Goal: Communication & Community: Share content

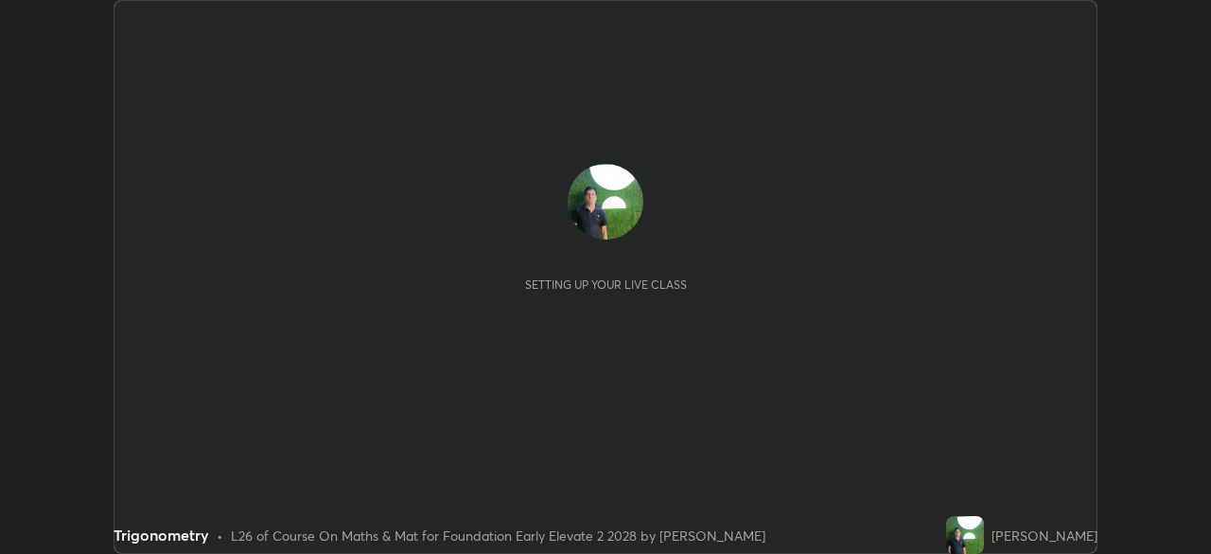
scroll to position [554, 1211]
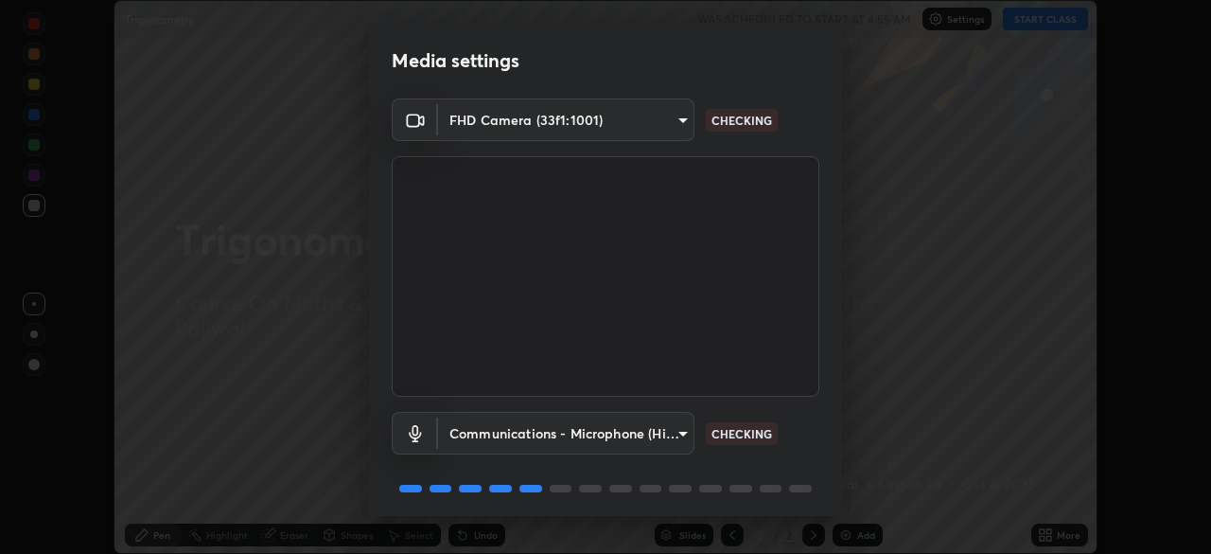
click at [643, 112] on body "Erase all Trigonometry WAS SCHEDULED TO START AT 4:55 AM Settings START CLASS S…" at bounding box center [605, 277] width 1211 height 554
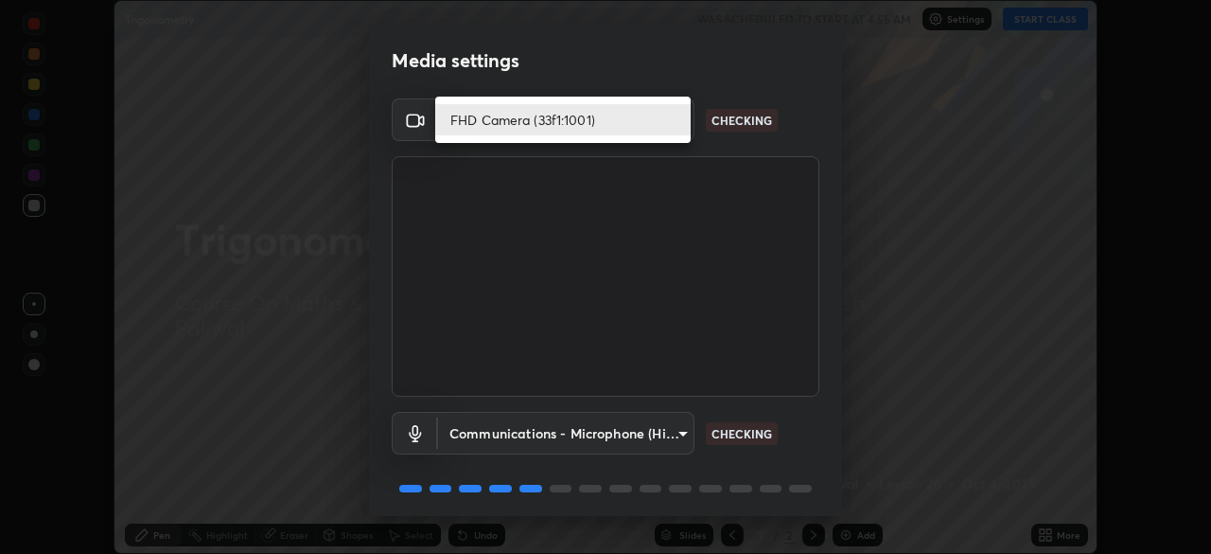
click at [636, 118] on li "FHD Camera (33f1:1001)" at bounding box center [562, 119] width 255 height 31
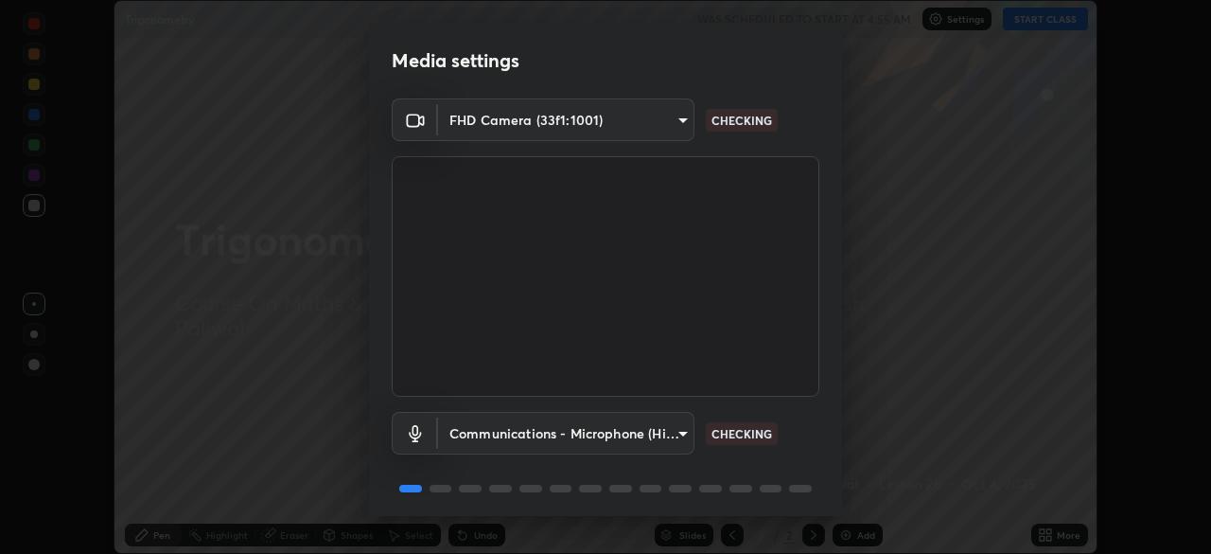
scroll to position [67, 0]
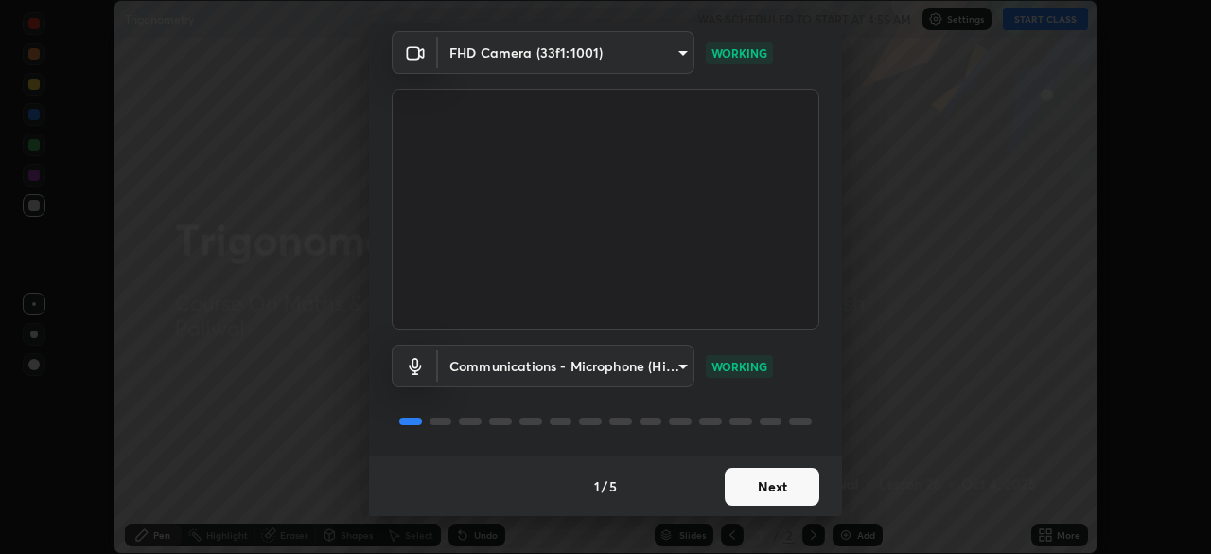
click at [779, 488] on button "Next" at bounding box center [772, 486] width 95 height 38
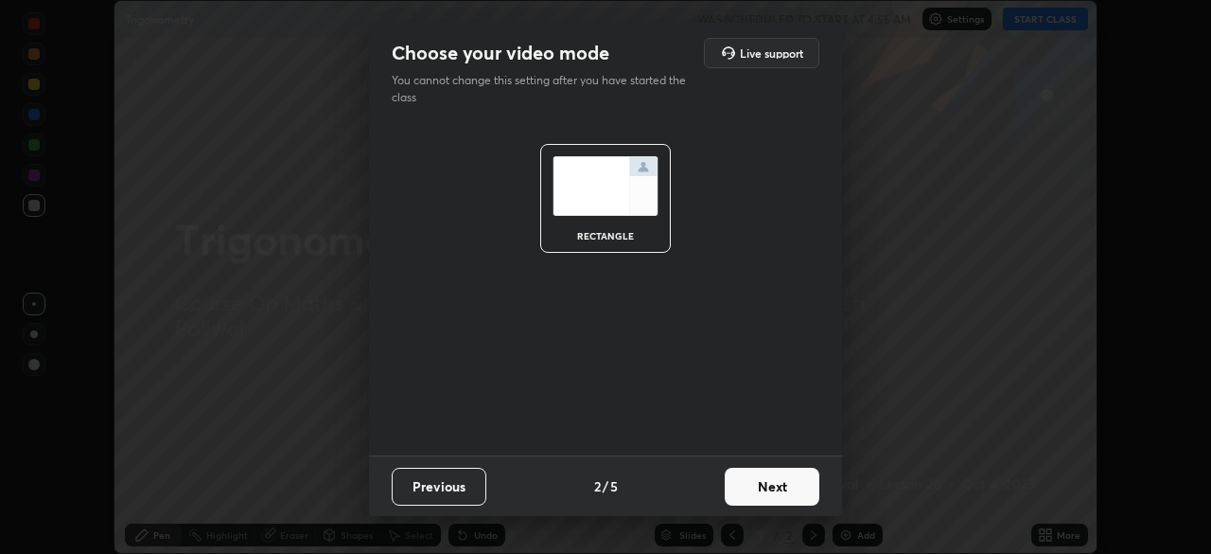
scroll to position [0, 0]
click at [793, 486] on button "Next" at bounding box center [772, 486] width 95 height 38
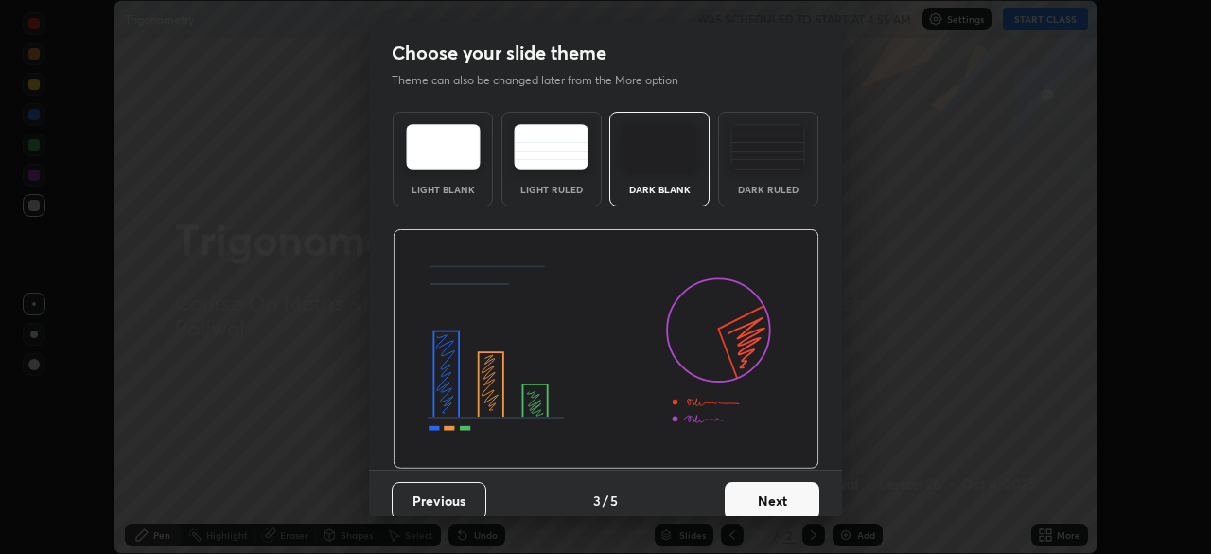
scroll to position [14, 0]
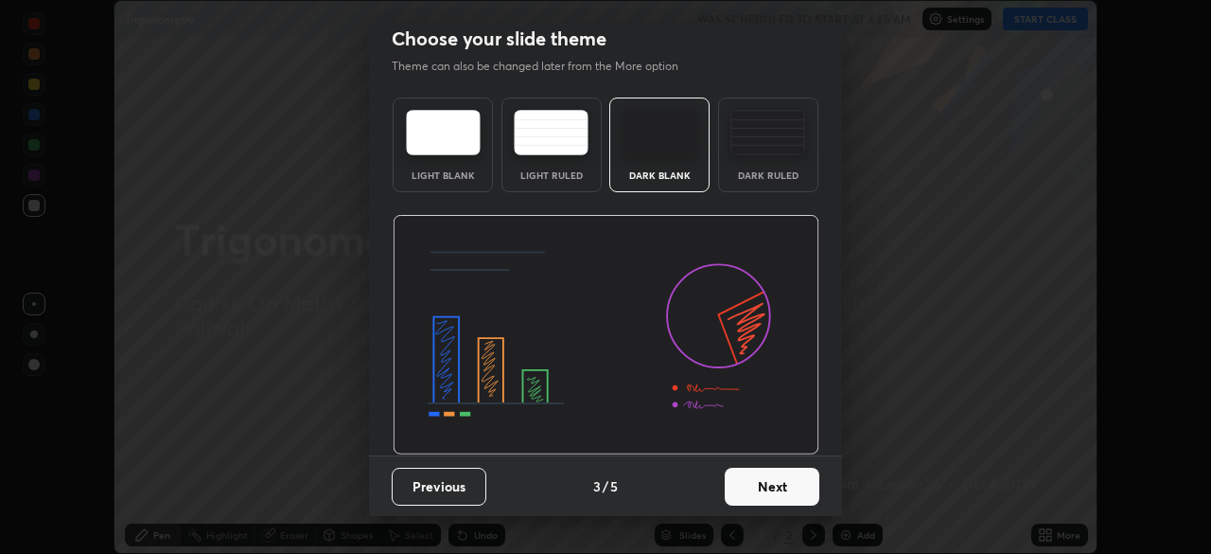
click at [781, 489] on button "Next" at bounding box center [772, 486] width 95 height 38
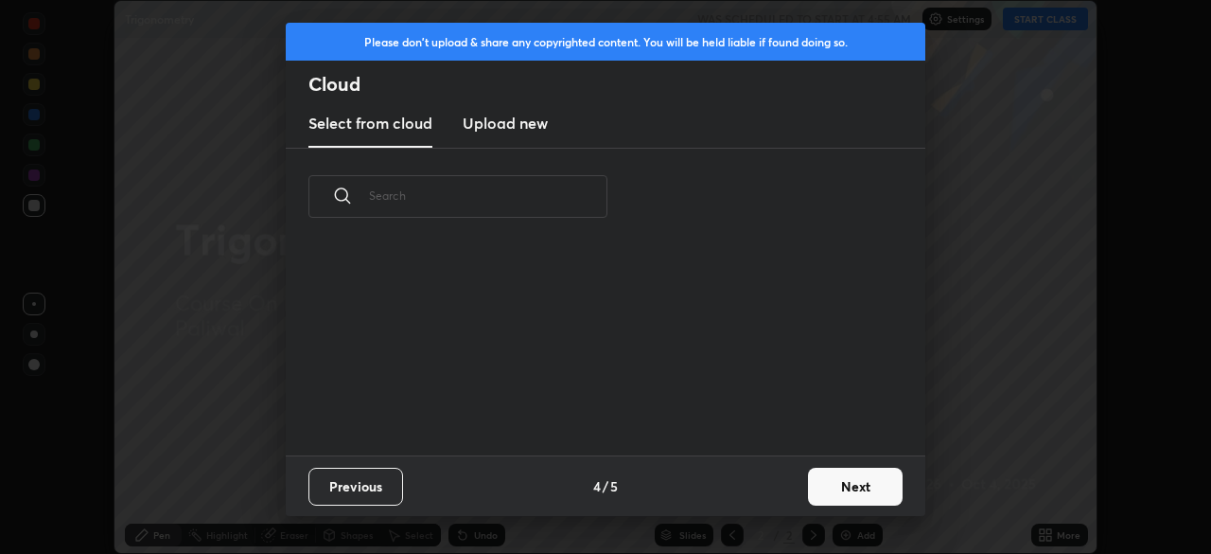
scroll to position [0, 0]
click at [838, 483] on button "Next" at bounding box center [855, 486] width 95 height 38
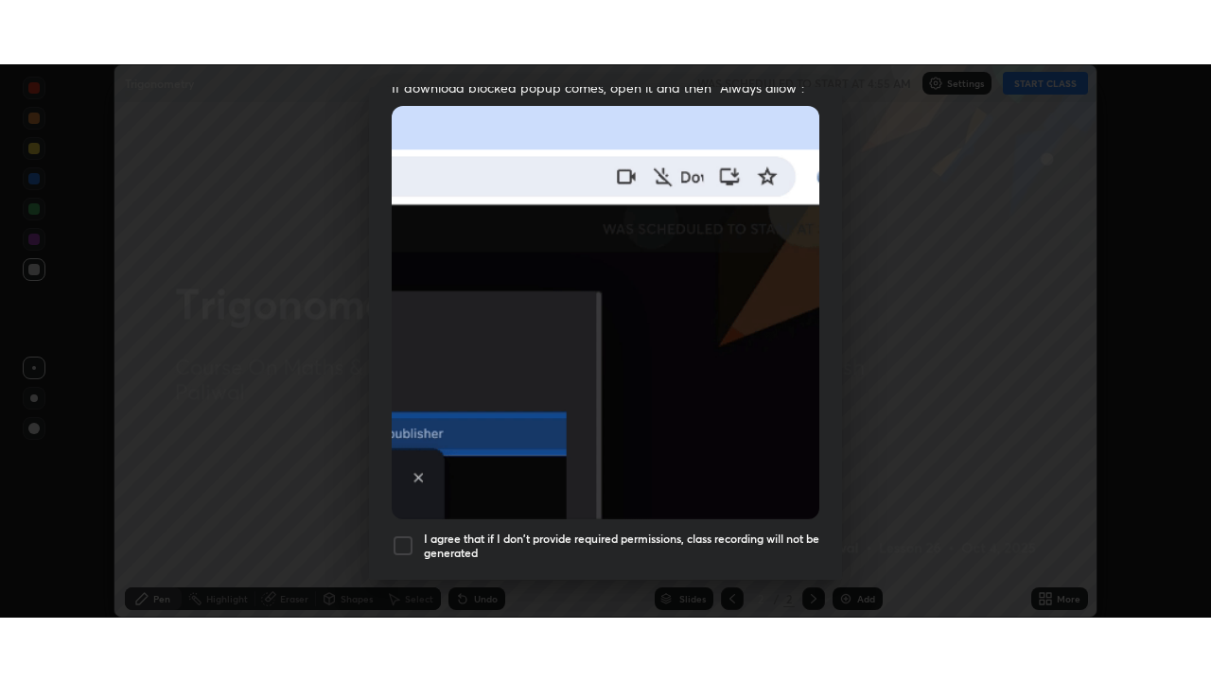
scroll to position [453, 0]
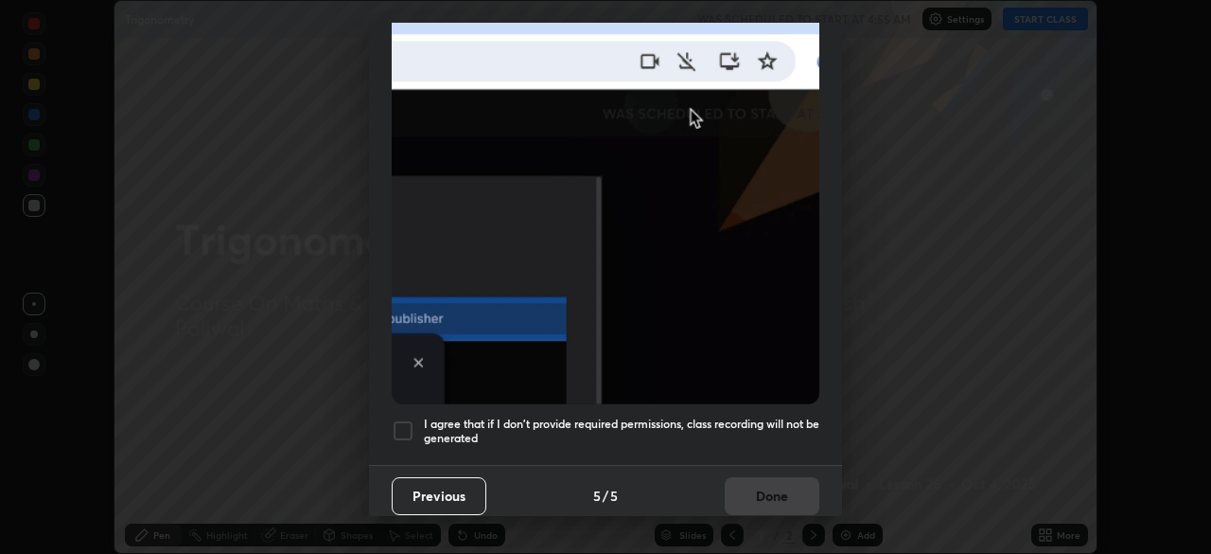
click at [406, 424] on div at bounding box center [403, 430] width 23 height 23
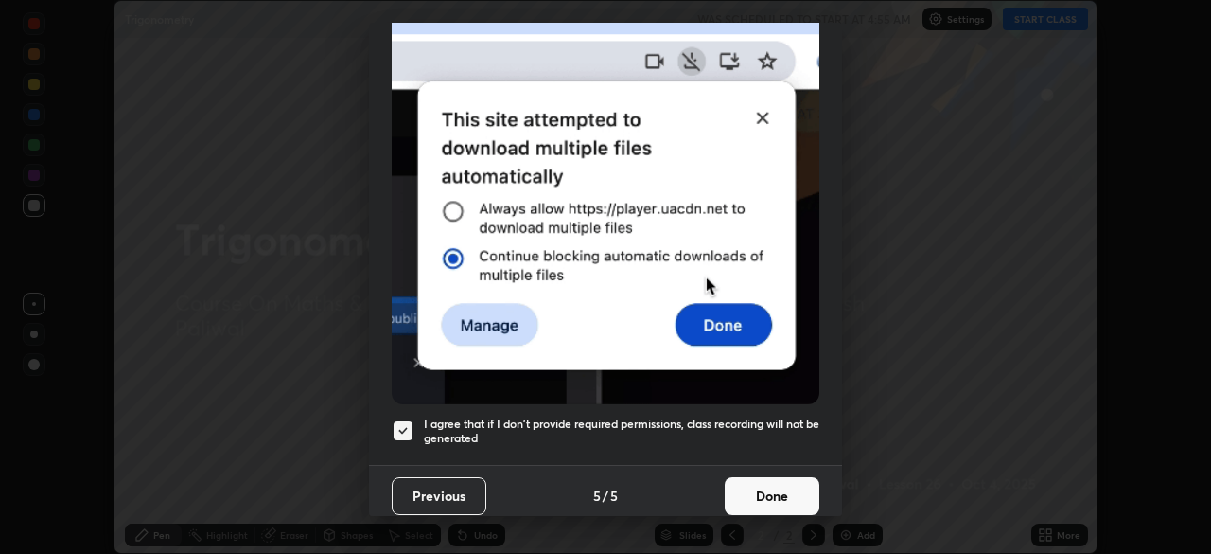
click at [757, 484] on button "Done" at bounding box center [772, 496] width 95 height 38
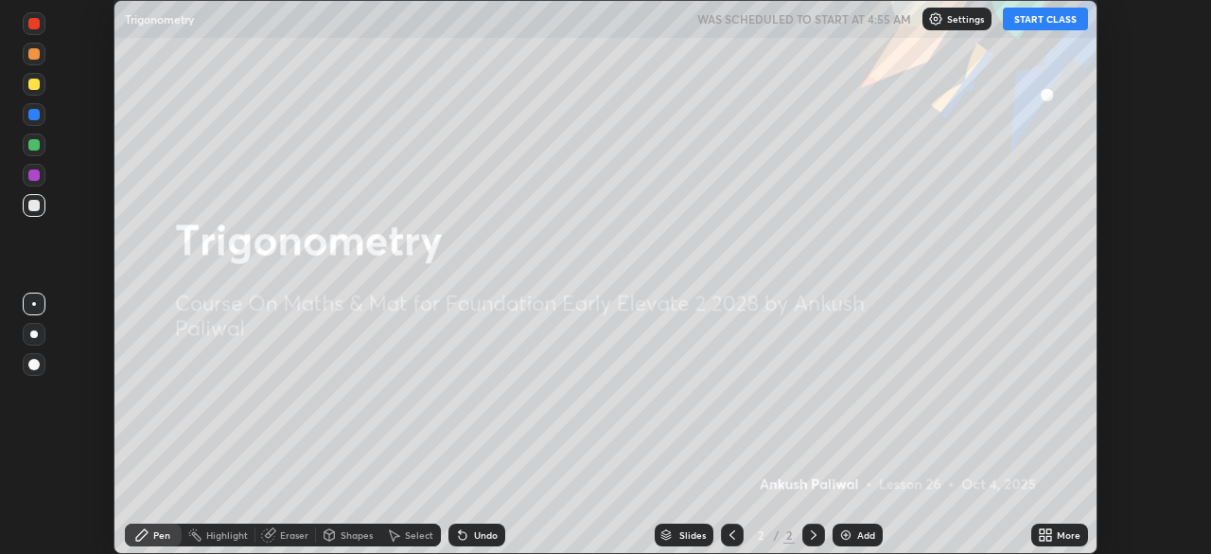
click at [1034, 16] on button "START CLASS" at bounding box center [1045, 19] width 85 height 23
click at [1058, 539] on div "More" at bounding box center [1069, 534] width 24 height 9
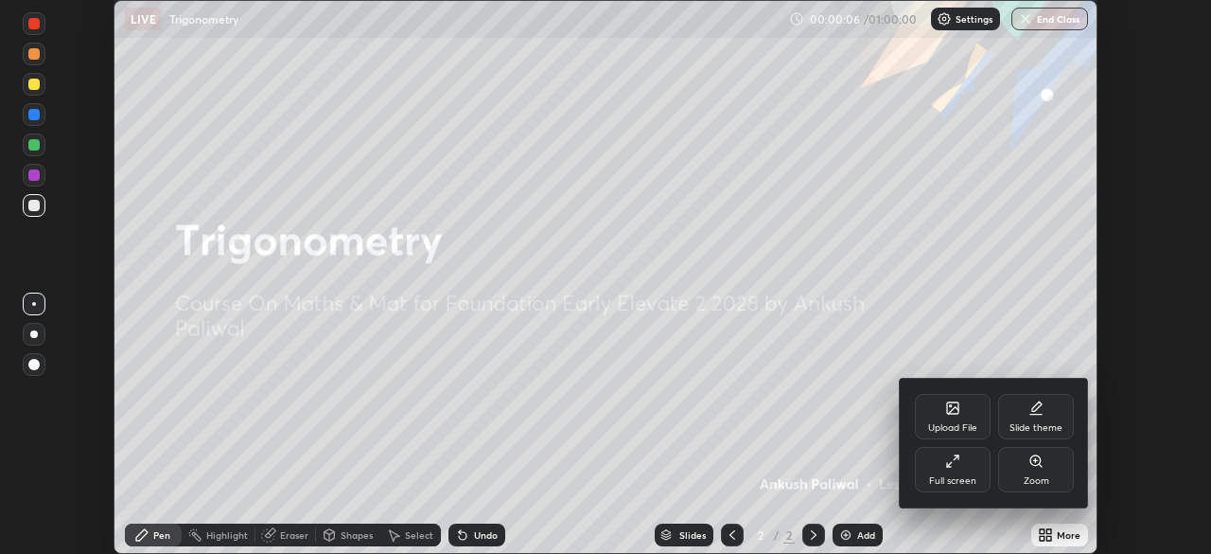
click at [960, 467] on div "Full screen" at bounding box center [953, 469] width 76 height 45
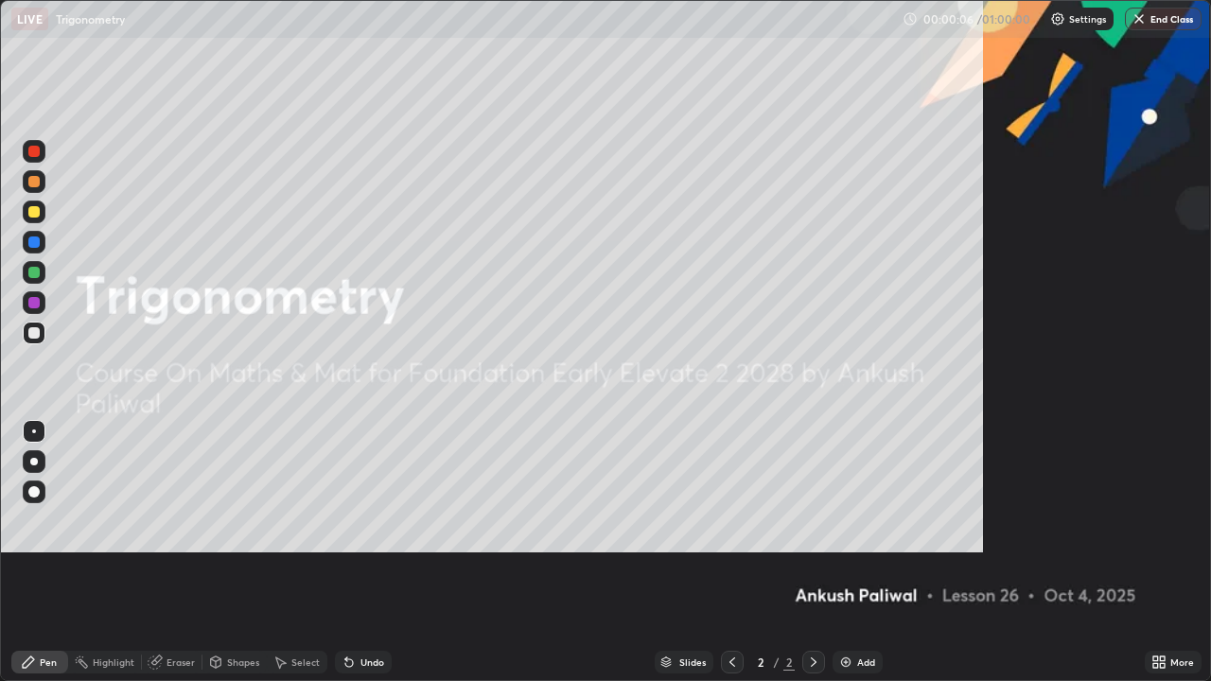
scroll to position [681, 1211]
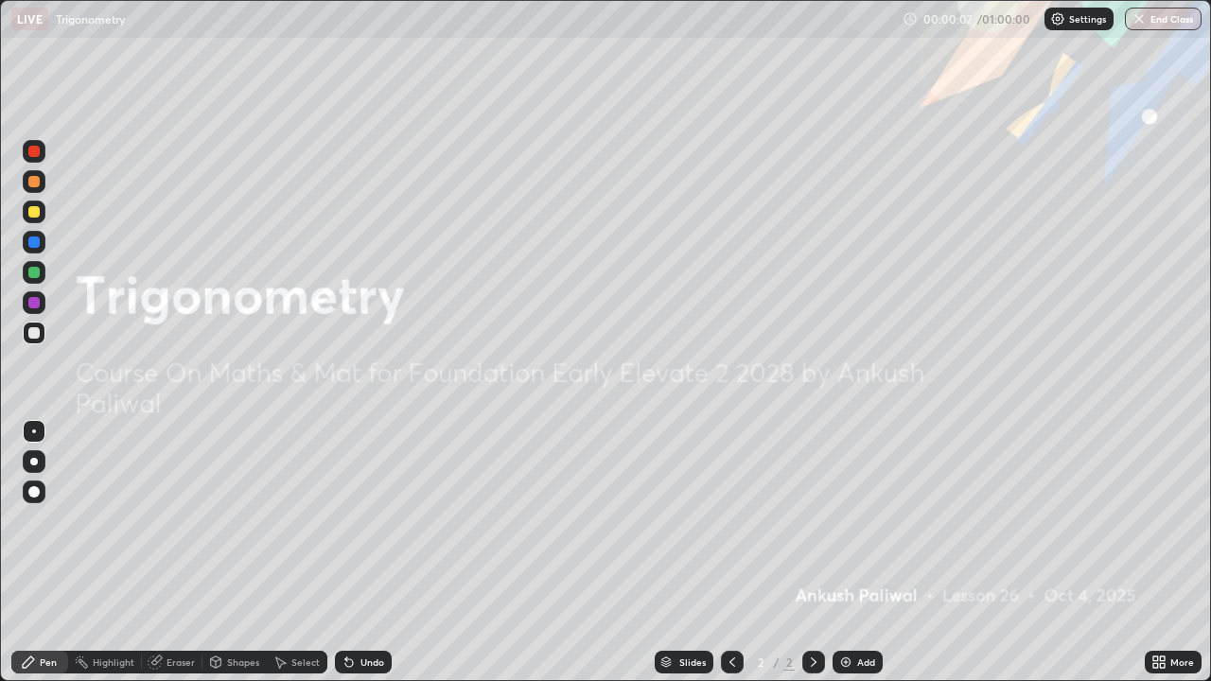
click at [859, 553] on div "Add" at bounding box center [866, 662] width 18 height 9
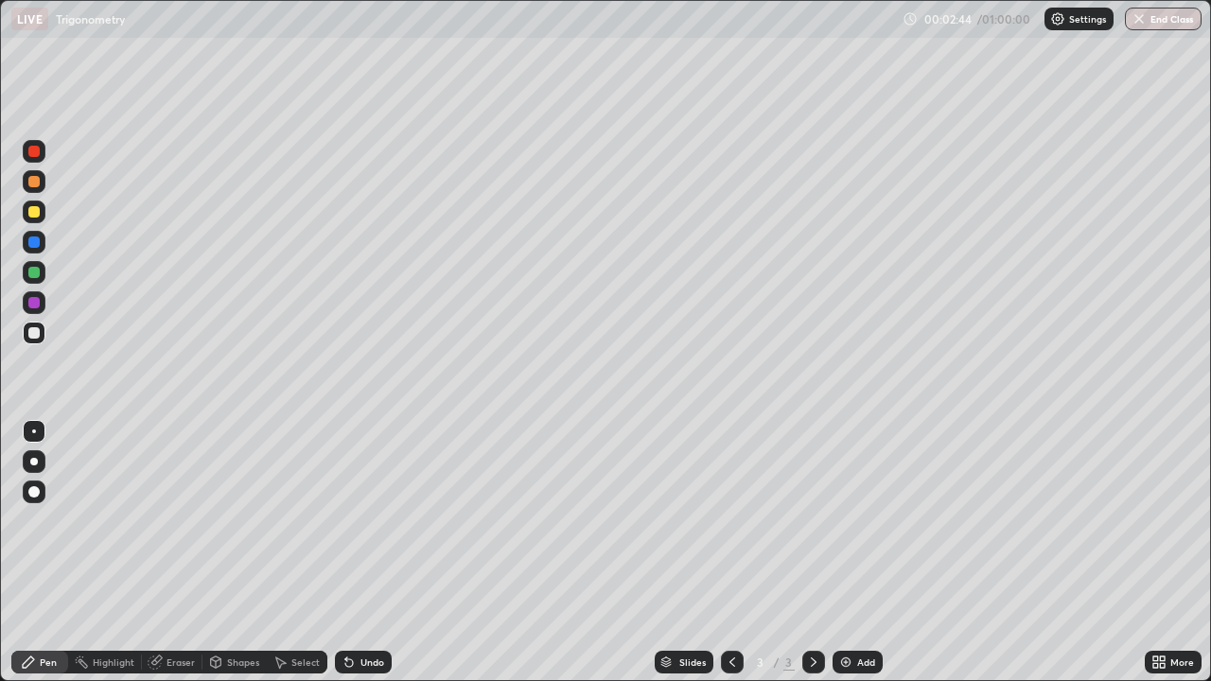
click at [857, 553] on div "Add" at bounding box center [858, 662] width 50 height 23
click at [37, 146] on div at bounding box center [33, 151] width 11 height 11
click at [34, 207] on div at bounding box center [33, 211] width 11 height 11
click at [28, 237] on div at bounding box center [33, 242] width 11 height 11
click at [29, 215] on div at bounding box center [33, 211] width 11 height 11
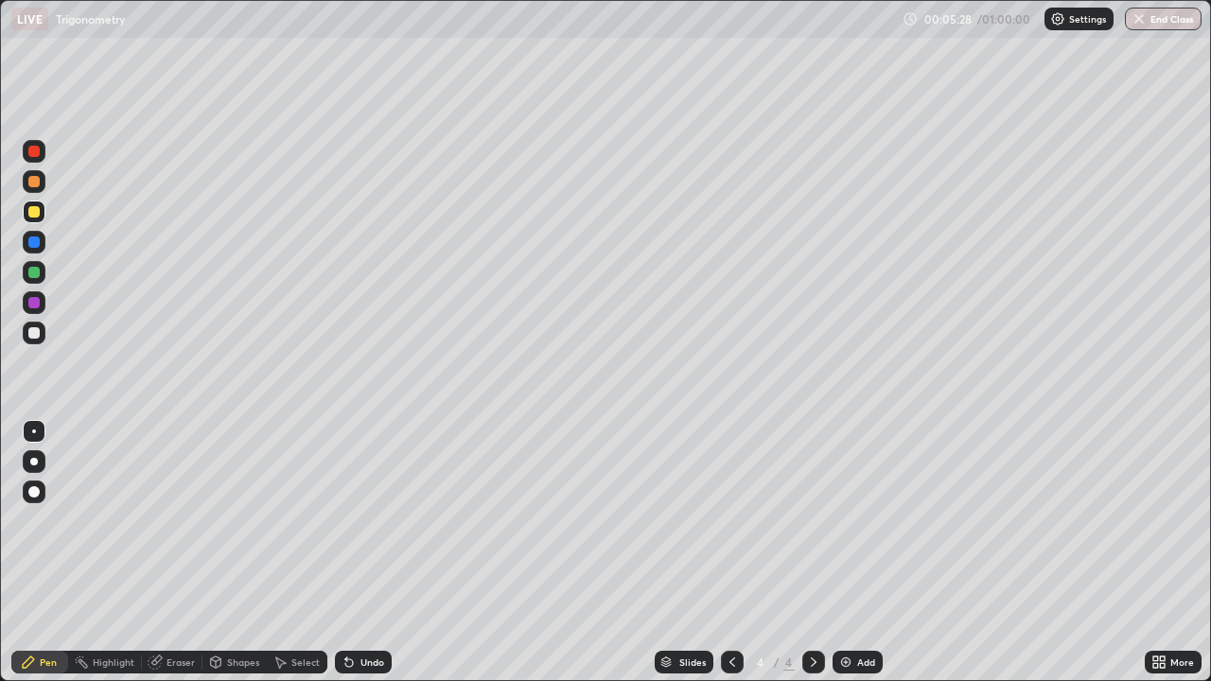
click at [346, 553] on icon at bounding box center [349, 664] width 8 height 8
click at [347, 553] on icon at bounding box center [349, 664] width 8 height 8
click at [349, 553] on icon at bounding box center [349, 664] width 8 height 8
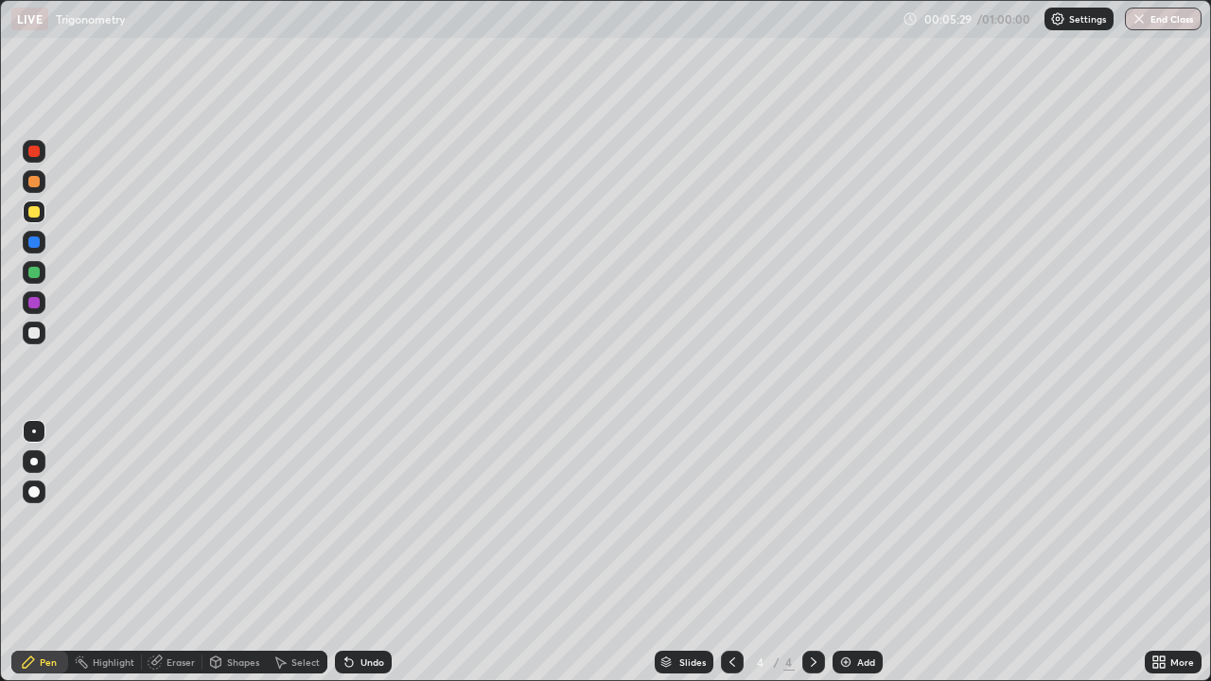
click at [346, 553] on icon at bounding box center [349, 664] width 8 height 8
click at [345, 553] on icon at bounding box center [346, 659] width 2 height 2
click at [352, 553] on div "Undo" at bounding box center [363, 662] width 57 height 23
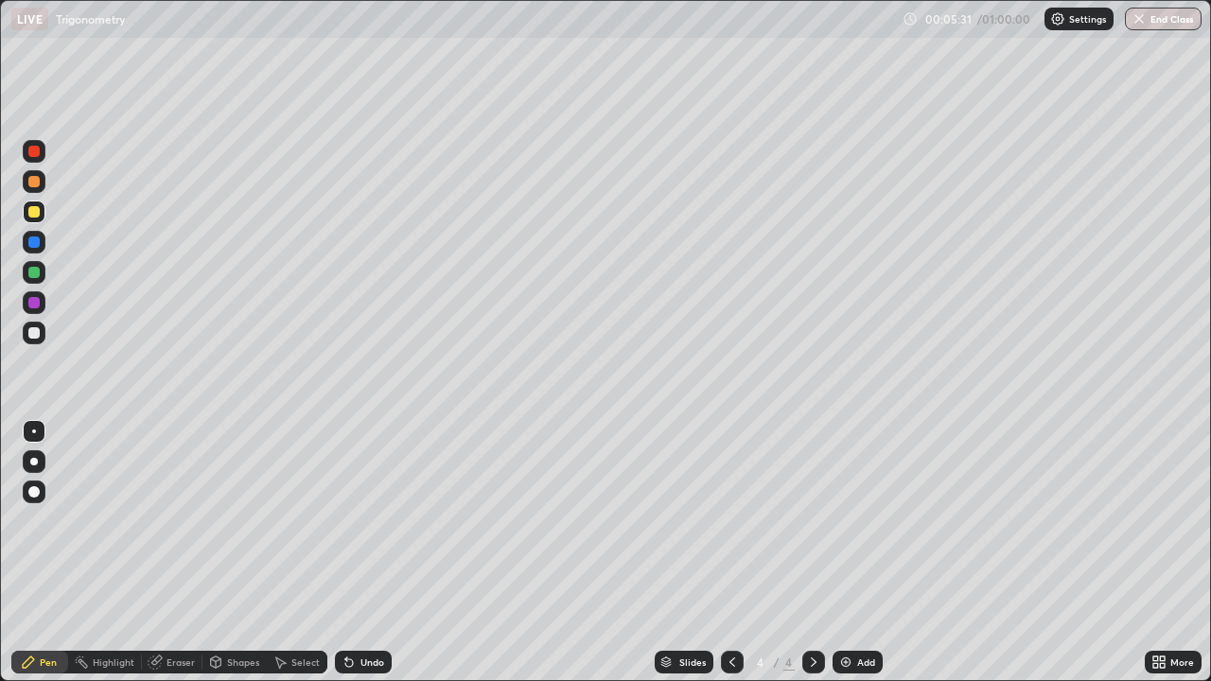
click at [352, 553] on div "Undo" at bounding box center [363, 662] width 57 height 23
click at [354, 553] on div "Undo" at bounding box center [363, 662] width 57 height 23
click at [361, 553] on div "Undo" at bounding box center [373, 662] width 24 height 9
click at [368, 553] on div "Undo" at bounding box center [363, 662] width 57 height 23
click at [364, 553] on div "Undo" at bounding box center [373, 662] width 24 height 9
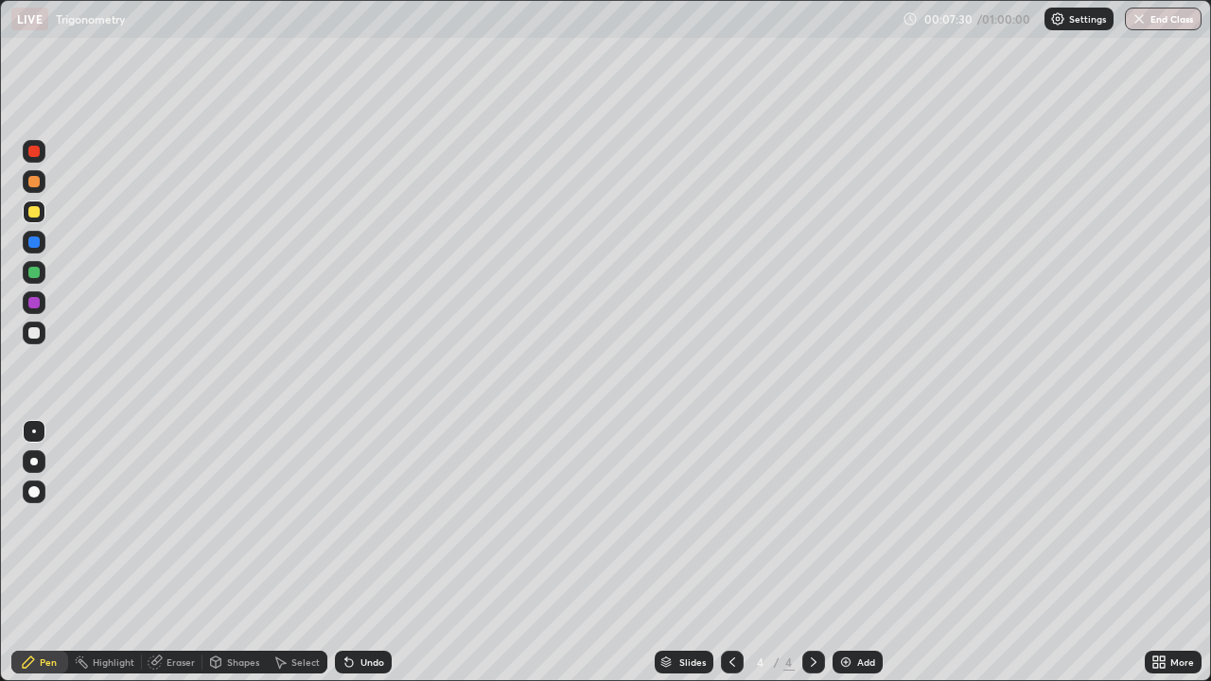
click at [365, 553] on div "Undo" at bounding box center [373, 662] width 24 height 9
click at [364, 553] on div "Undo" at bounding box center [373, 662] width 24 height 9
click at [353, 553] on icon at bounding box center [349, 662] width 15 height 15
click at [348, 553] on icon at bounding box center [349, 664] width 8 height 8
click at [349, 553] on icon at bounding box center [349, 664] width 8 height 8
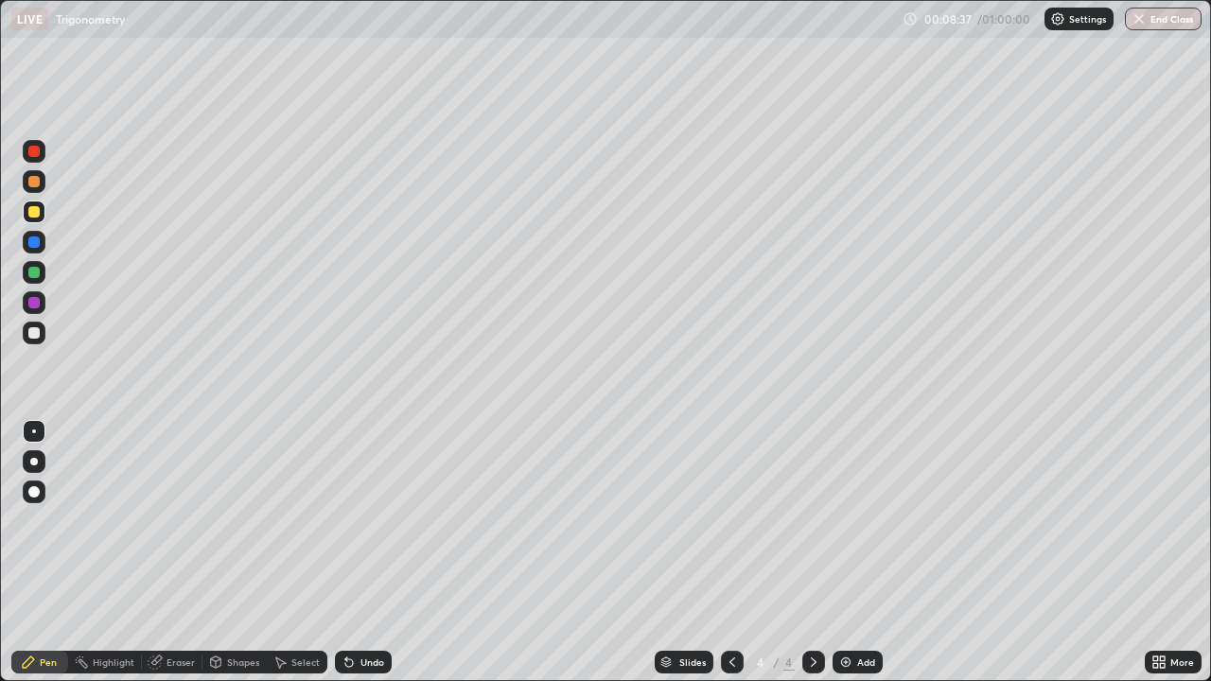
click at [349, 553] on icon at bounding box center [349, 664] width 8 height 8
click at [348, 553] on icon at bounding box center [349, 664] width 8 height 8
click at [350, 553] on icon at bounding box center [349, 664] width 8 height 8
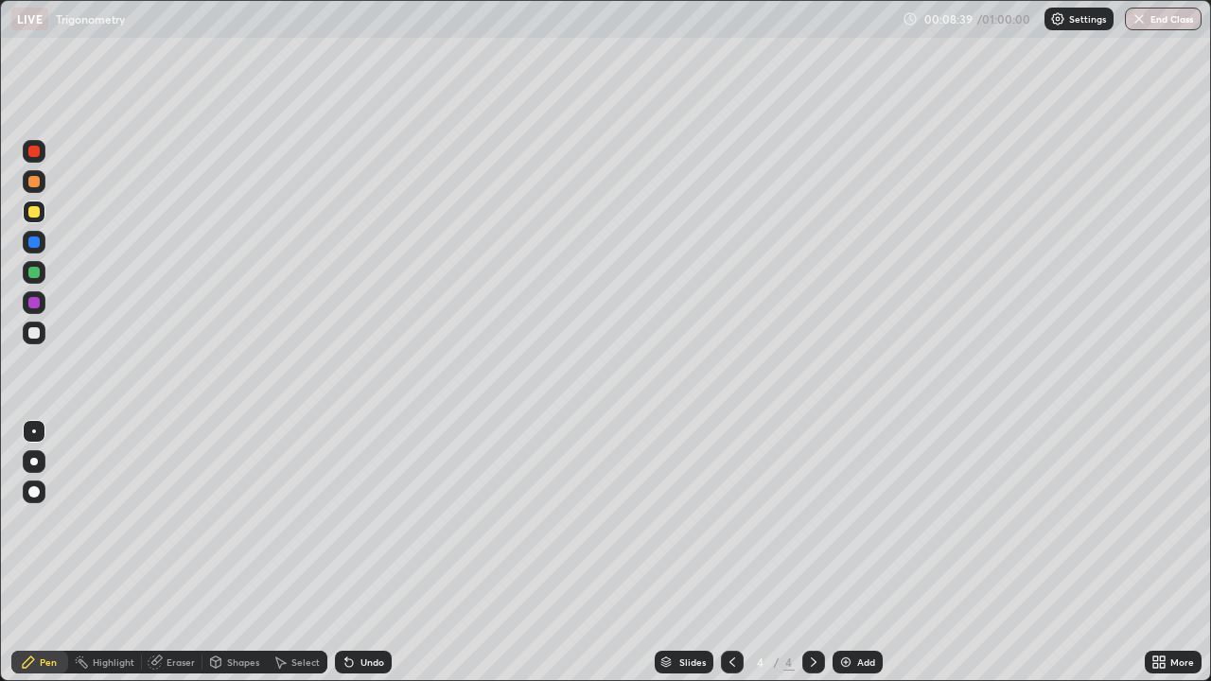
click at [350, 553] on icon at bounding box center [349, 664] width 8 height 8
click at [854, 553] on div "Add" at bounding box center [858, 662] width 50 height 23
click at [44, 150] on div at bounding box center [34, 151] width 23 height 23
click at [32, 211] on div at bounding box center [33, 211] width 11 height 11
click at [730, 553] on icon at bounding box center [732, 662] width 15 height 15
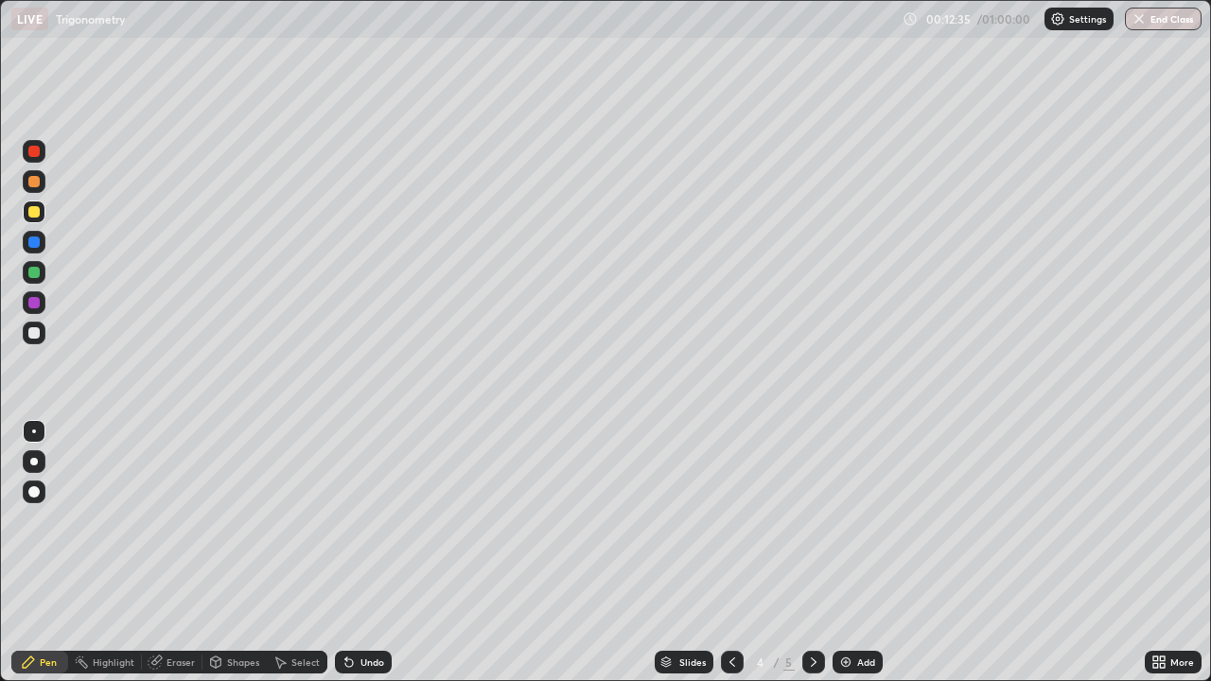
click at [812, 553] on icon at bounding box center [813, 662] width 15 height 15
click at [844, 553] on div "Add" at bounding box center [858, 662] width 50 height 23
click at [37, 179] on div at bounding box center [33, 181] width 11 height 11
click at [346, 553] on icon at bounding box center [349, 664] width 8 height 8
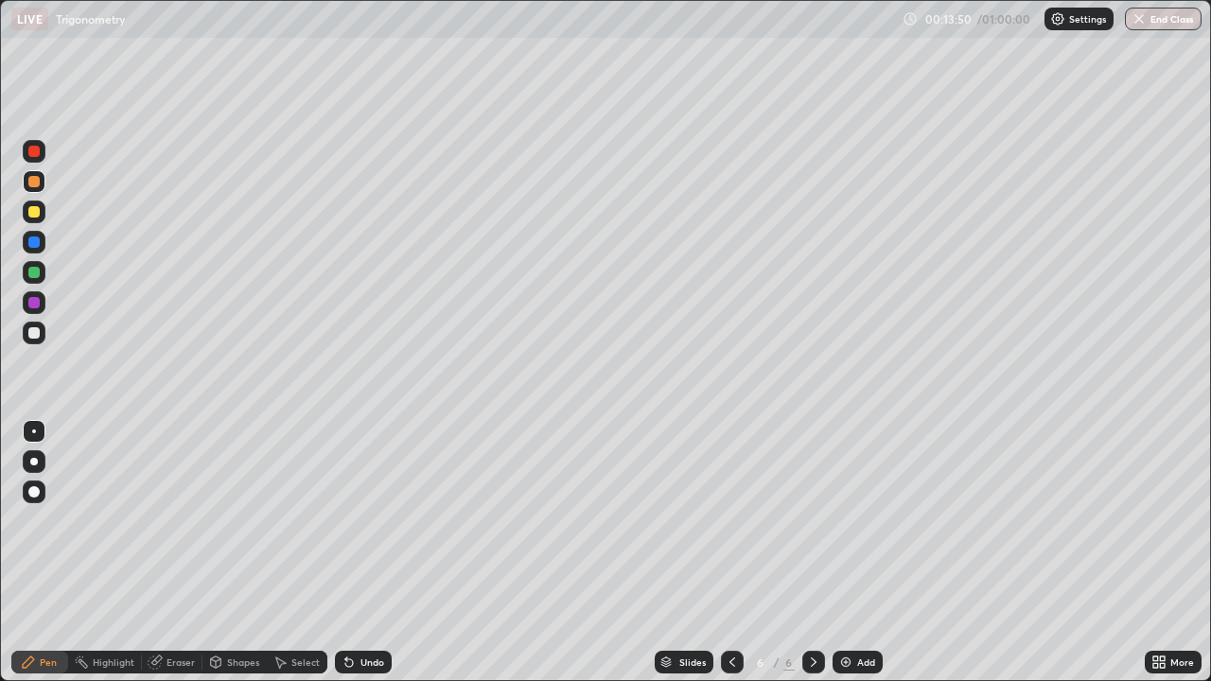
click at [32, 249] on div at bounding box center [34, 242] width 23 height 23
click at [361, 553] on div "Undo" at bounding box center [373, 662] width 24 height 9
click at [366, 553] on div "Undo" at bounding box center [363, 662] width 57 height 23
click at [37, 150] on div at bounding box center [33, 151] width 11 height 11
click at [345, 553] on icon at bounding box center [346, 659] width 2 height 2
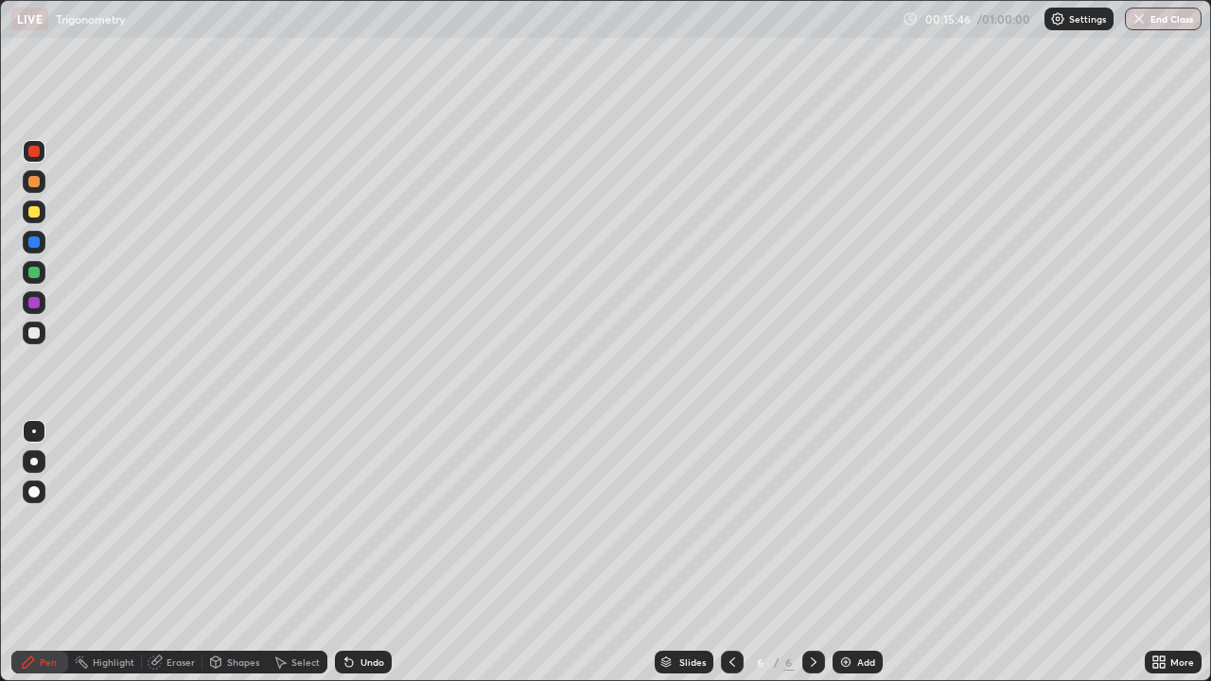
click at [346, 553] on icon at bounding box center [349, 664] width 8 height 8
click at [34, 210] on div at bounding box center [33, 211] width 11 height 11
click at [852, 553] on img at bounding box center [845, 662] width 15 height 15
click at [36, 142] on div at bounding box center [34, 151] width 23 height 23
click at [42, 274] on div at bounding box center [34, 272] width 23 height 23
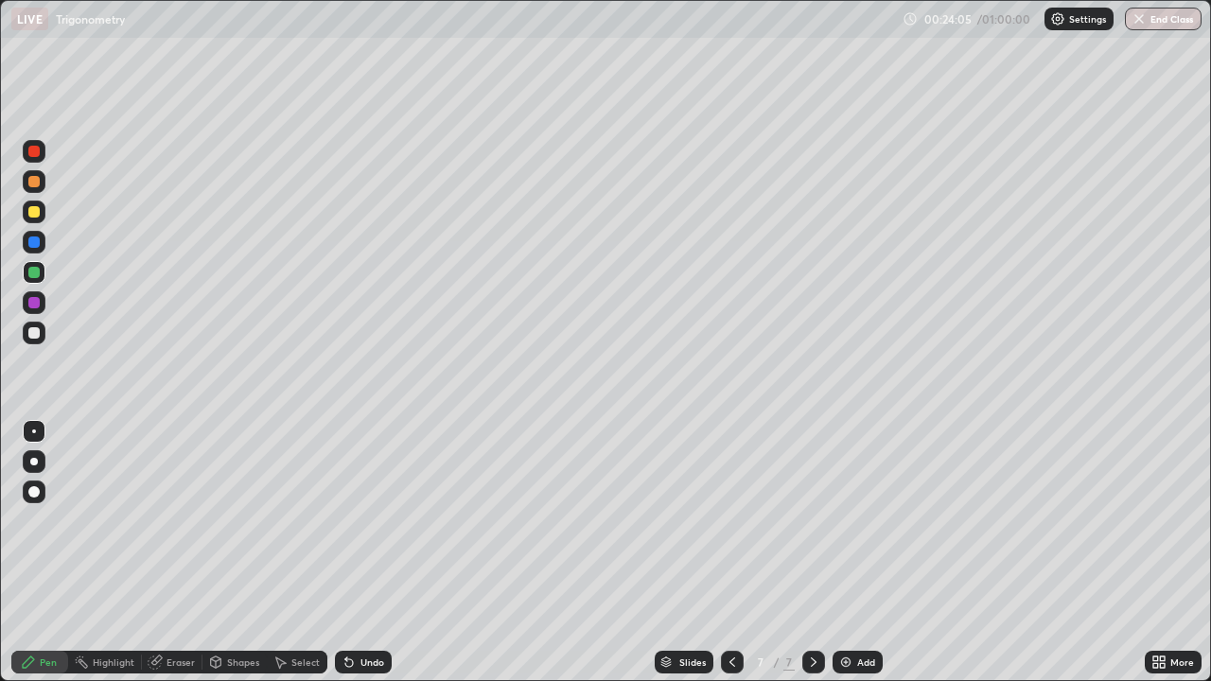
click at [848, 553] on img at bounding box center [845, 662] width 15 height 15
click at [35, 151] on div at bounding box center [33, 151] width 11 height 11
click at [37, 178] on div at bounding box center [33, 181] width 11 height 11
click at [32, 242] on div at bounding box center [33, 242] width 11 height 11
click at [351, 553] on icon at bounding box center [349, 662] width 15 height 15
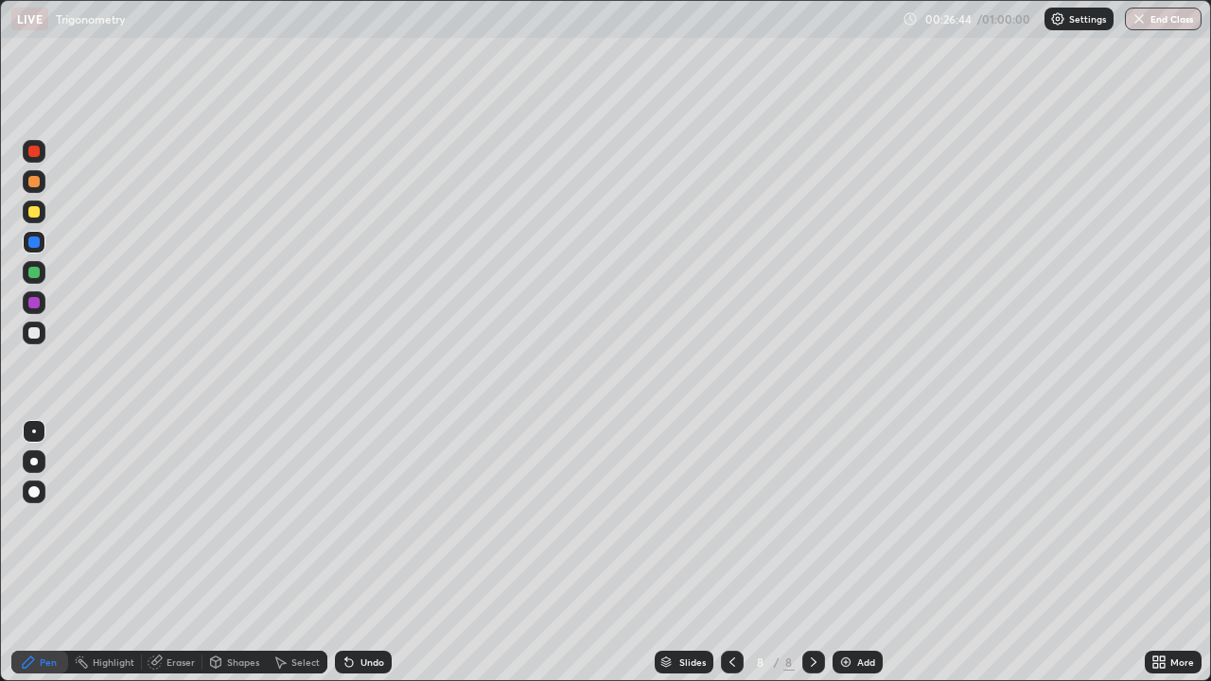
click at [357, 553] on div "Undo" at bounding box center [363, 662] width 57 height 23
click at [854, 553] on div "Add" at bounding box center [858, 662] width 50 height 23
click at [848, 553] on img at bounding box center [845, 662] width 15 height 15
click at [36, 144] on div at bounding box center [34, 151] width 23 height 23
click at [361, 553] on div "Undo" at bounding box center [373, 662] width 24 height 9
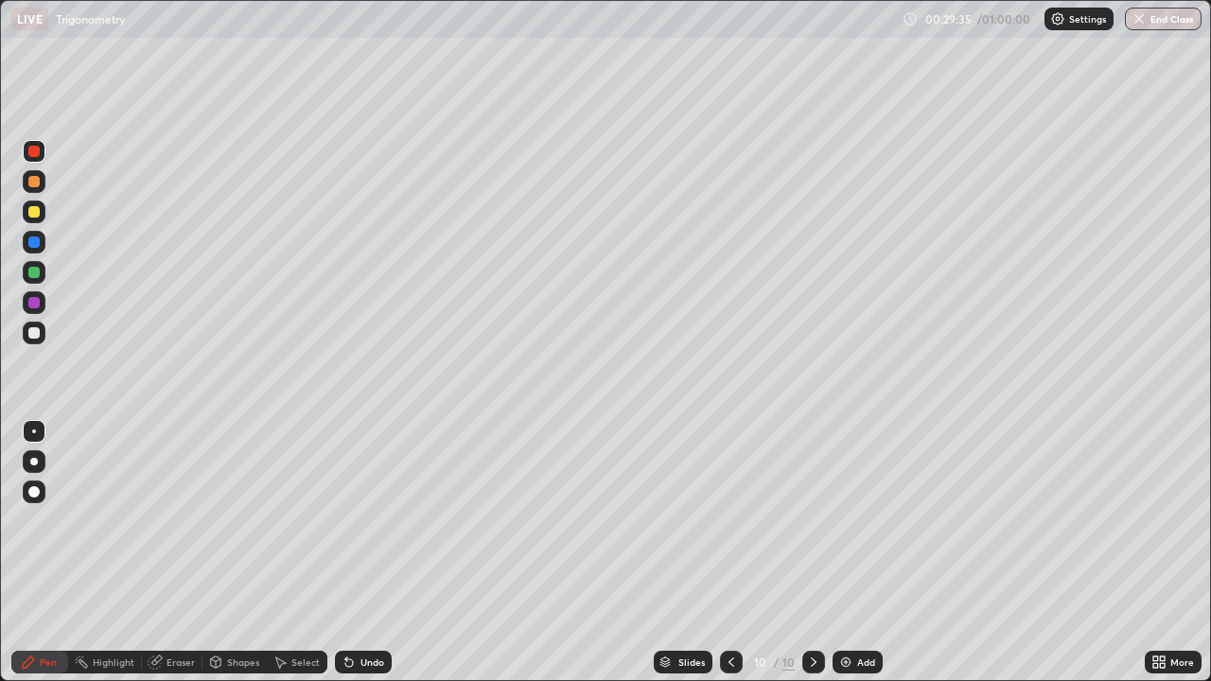
click at [354, 553] on div "Undo" at bounding box center [363, 662] width 57 height 23
click at [355, 553] on div "Undo" at bounding box center [363, 662] width 57 height 23
click at [730, 553] on icon at bounding box center [731, 662] width 15 height 15
click at [852, 553] on img at bounding box center [845, 662] width 15 height 15
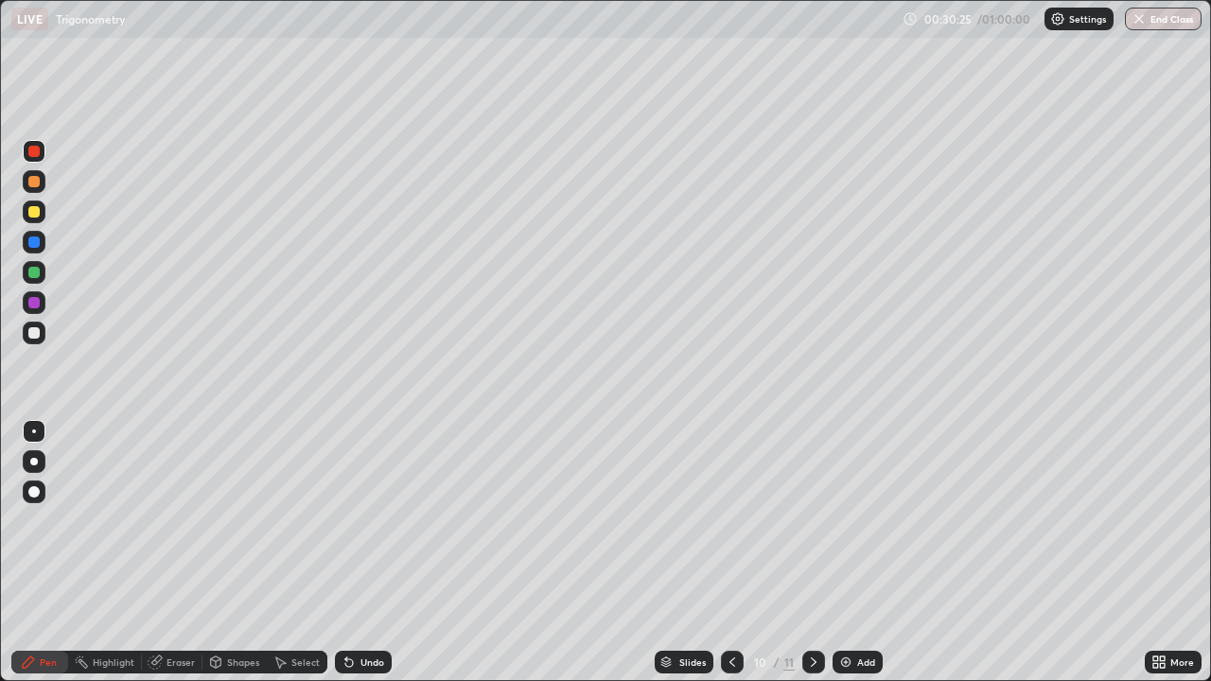
click at [367, 553] on div "Undo" at bounding box center [363, 662] width 57 height 23
click at [853, 553] on div "Add" at bounding box center [858, 662] width 50 height 23
click at [43, 156] on div at bounding box center [34, 151] width 23 height 23
click at [854, 553] on div "Add" at bounding box center [858, 662] width 50 height 23
click at [38, 148] on div at bounding box center [33, 151] width 11 height 11
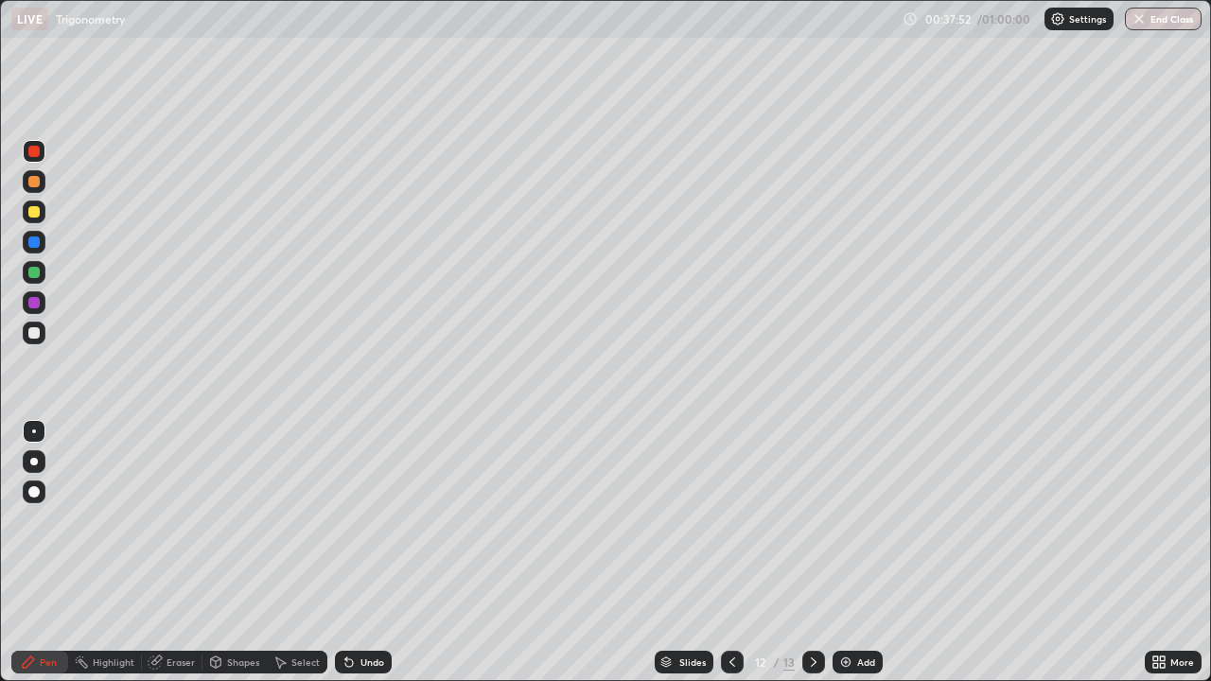
click at [33, 185] on div at bounding box center [33, 181] width 11 height 11
click at [1040, 553] on div "Slides 12 / 13 Add" at bounding box center [768, 662] width 753 height 38
click at [367, 553] on div "Undo" at bounding box center [363, 662] width 57 height 23
click at [868, 553] on div "Add" at bounding box center [858, 662] width 50 height 23
click at [42, 150] on div at bounding box center [34, 151] width 23 height 23
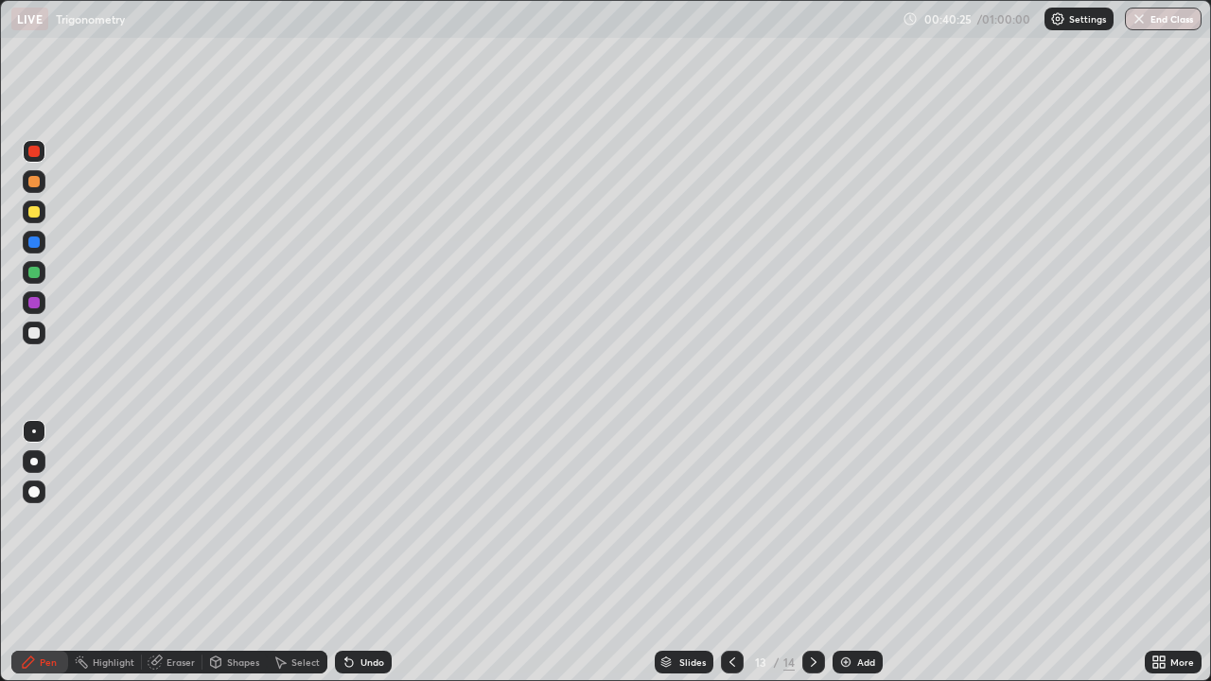
click at [357, 553] on div "Undo" at bounding box center [363, 662] width 57 height 23
click at [367, 553] on div "Undo" at bounding box center [363, 662] width 57 height 23
click at [352, 553] on icon at bounding box center [349, 662] width 15 height 15
click at [857, 553] on div "Add" at bounding box center [866, 662] width 18 height 9
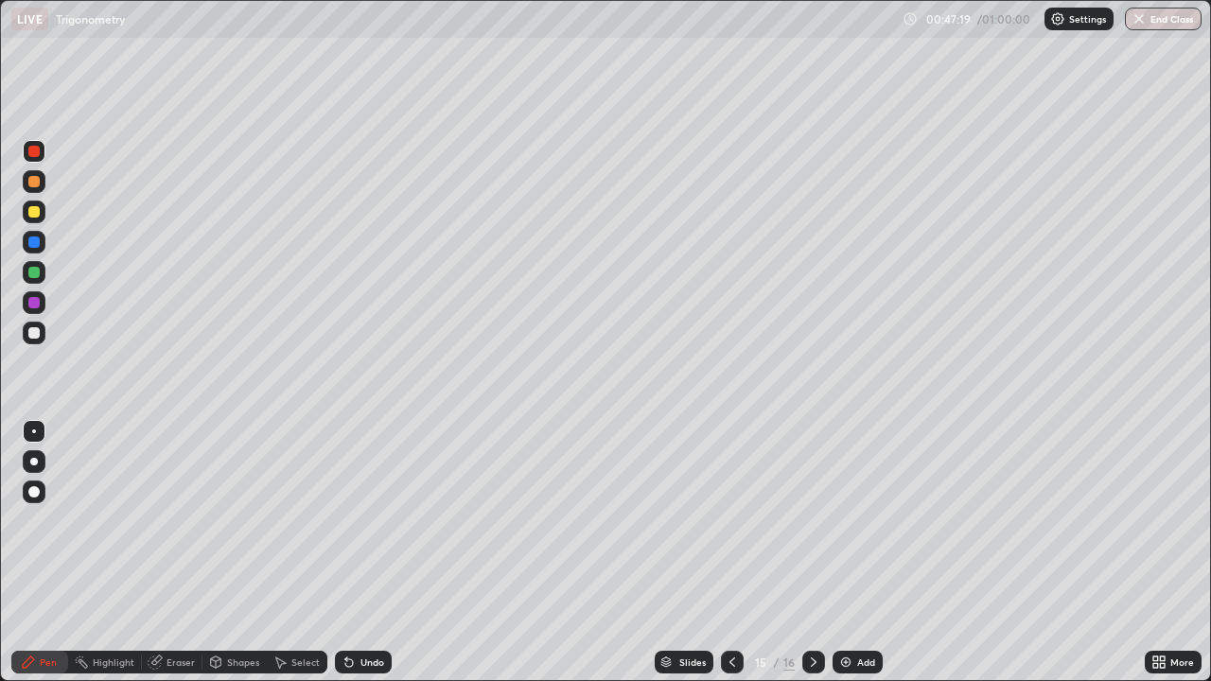
click at [35, 184] on div at bounding box center [33, 181] width 11 height 11
click at [841, 553] on img at bounding box center [845, 662] width 15 height 15
click at [871, 553] on div "Add" at bounding box center [866, 662] width 18 height 9
click at [839, 553] on img at bounding box center [845, 662] width 15 height 15
click at [849, 553] on div "Add" at bounding box center [858, 662] width 50 height 23
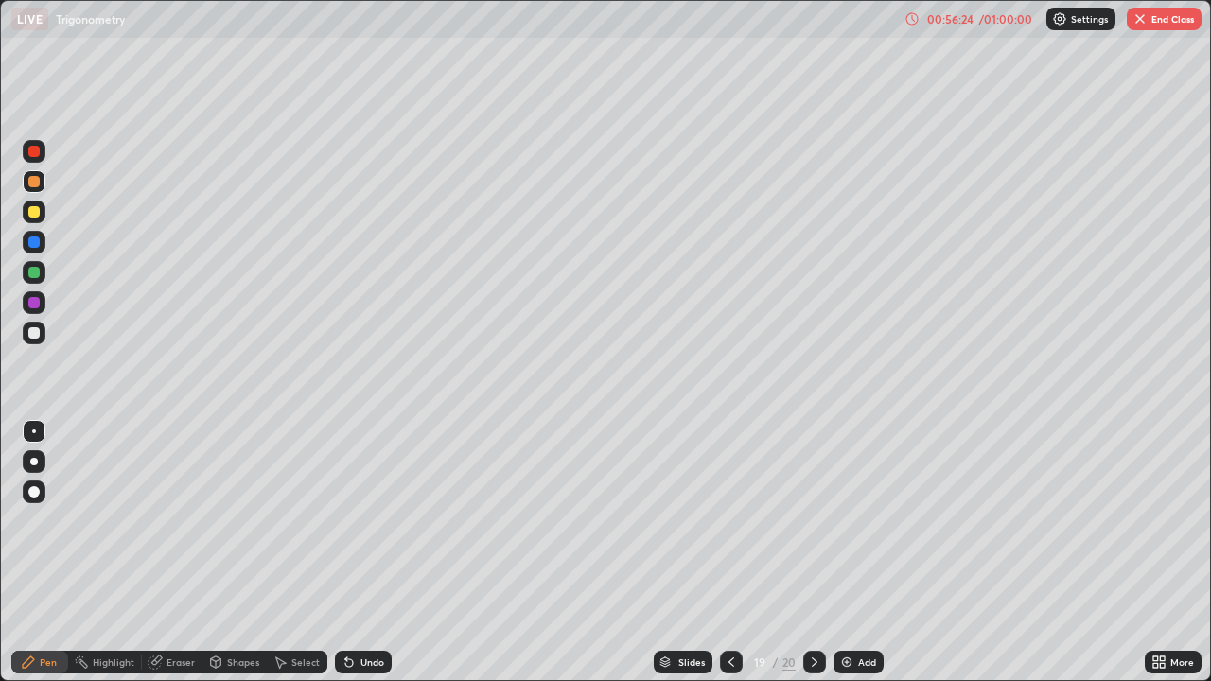
click at [1150, 13] on button "End Class" at bounding box center [1164, 19] width 75 height 23
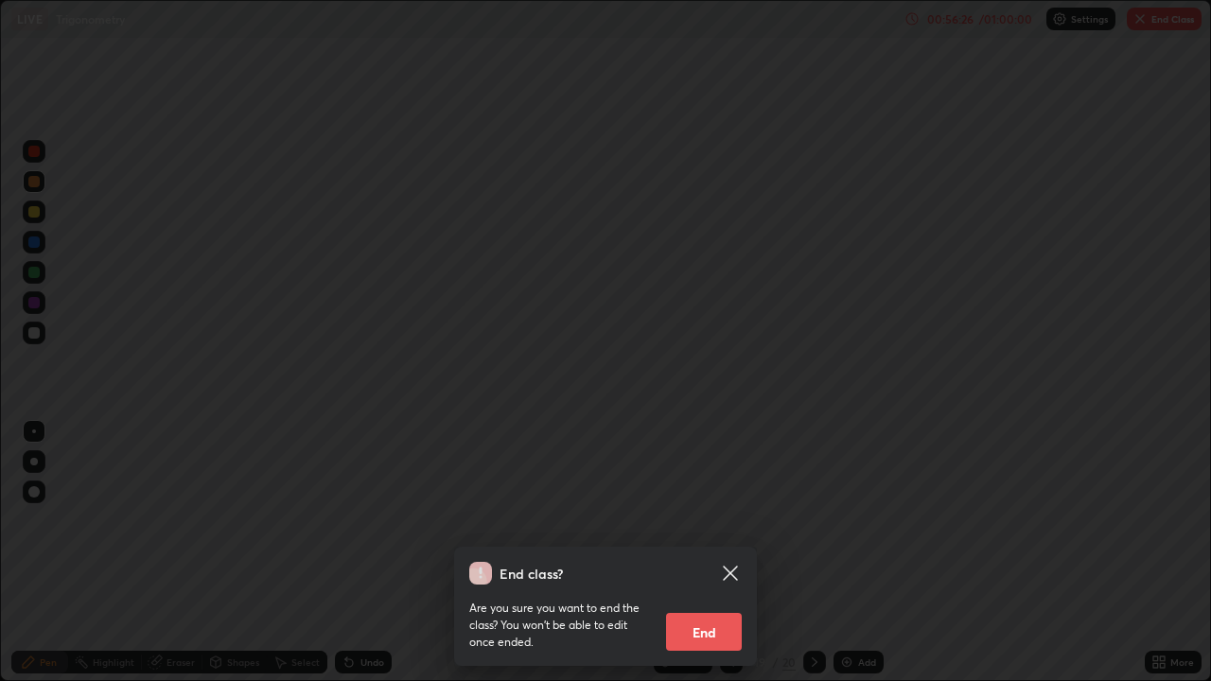
click at [722, 553] on button "End" at bounding box center [704, 632] width 76 height 38
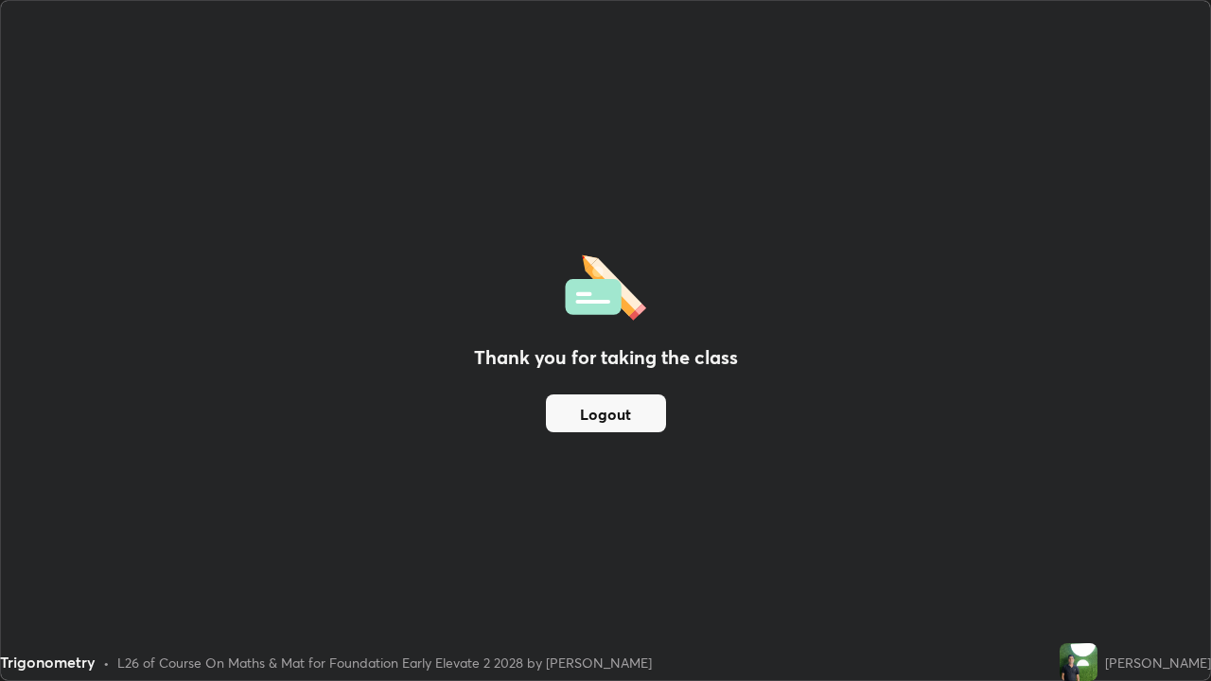
click at [598, 409] on button "Logout" at bounding box center [606, 414] width 120 height 38
